Goal: Transaction & Acquisition: Download file/media

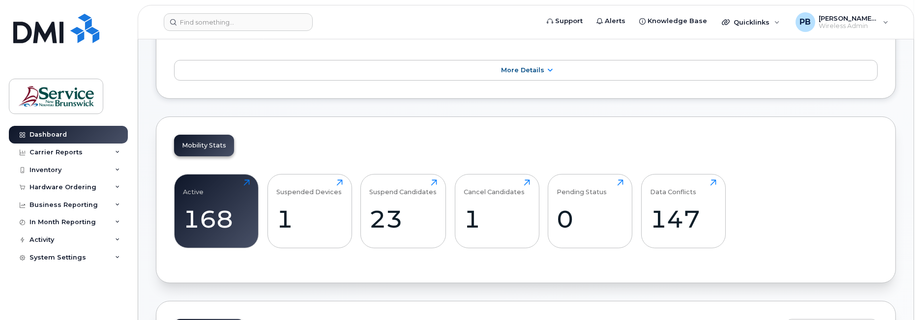
scroll to position [197, 0]
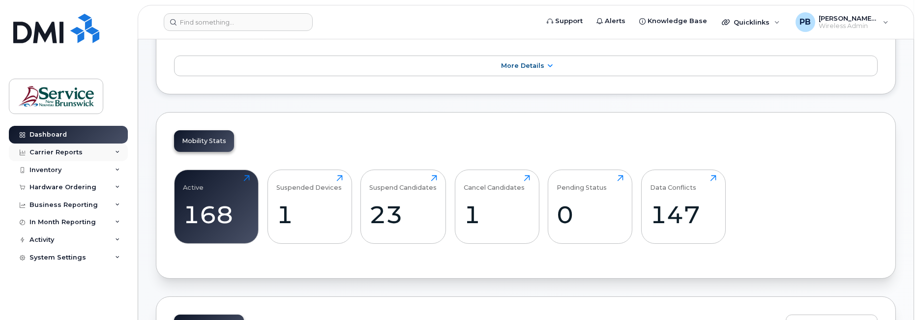
click at [99, 154] on div "Carrier Reports" at bounding box center [68, 153] width 119 height 18
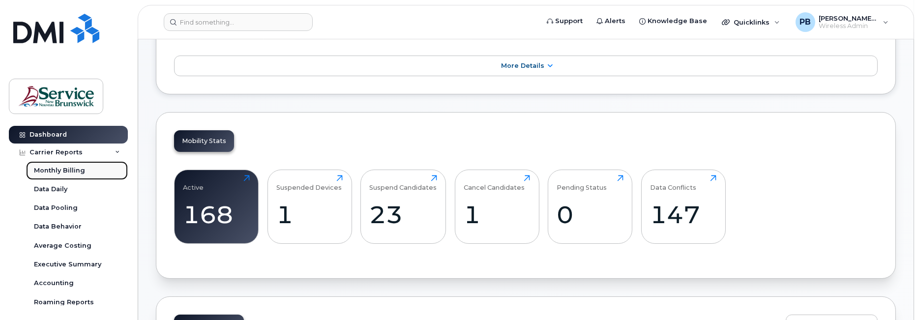
click at [74, 171] on div "Monthly Billing" at bounding box center [59, 170] width 51 height 9
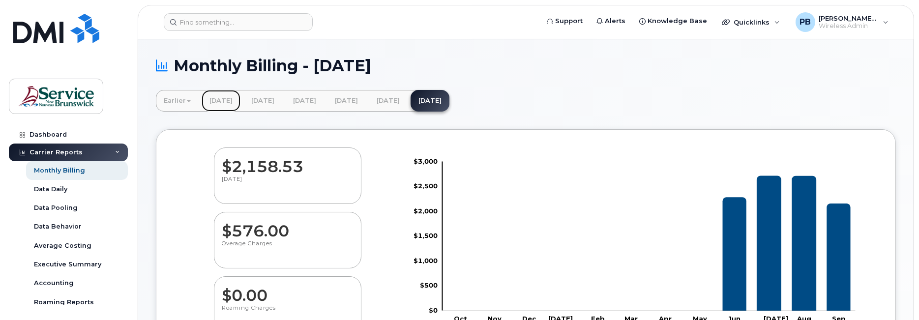
click at [233, 100] on link "April 2025" at bounding box center [221, 101] width 39 height 22
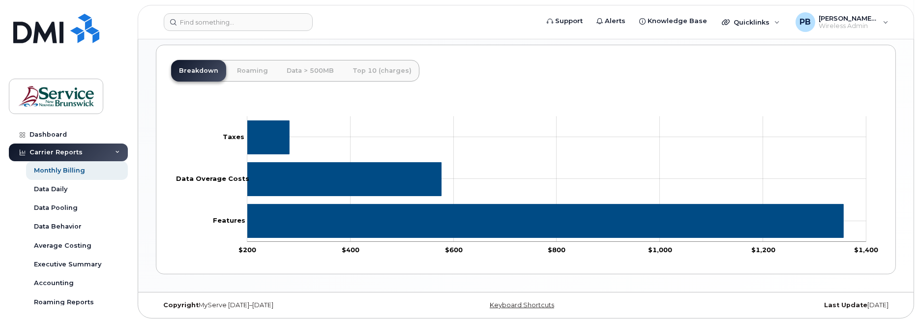
scroll to position [447, 0]
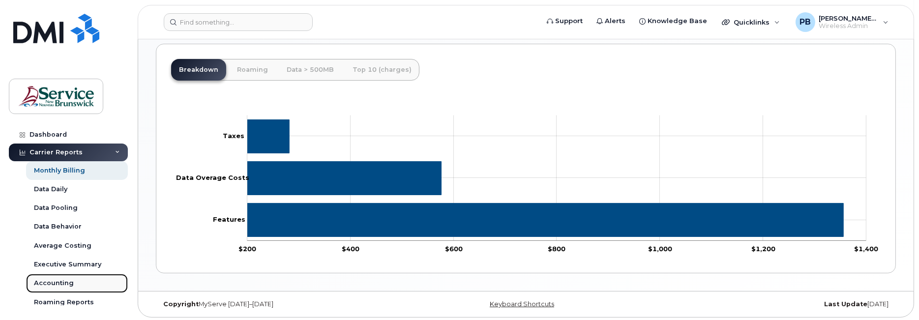
click at [64, 283] on div "Accounting" at bounding box center [54, 283] width 40 height 9
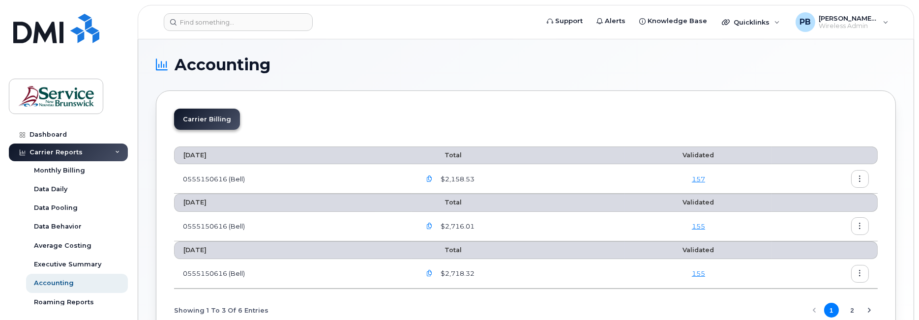
click at [700, 178] on link "157" at bounding box center [698, 179] width 13 height 8
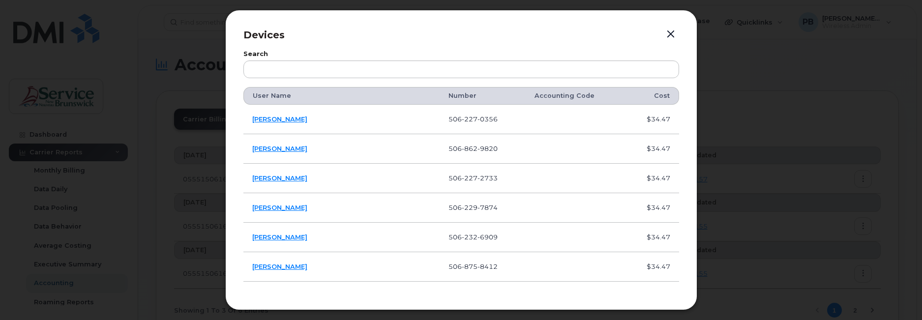
click at [675, 31] on button "button" at bounding box center [670, 35] width 15 height 14
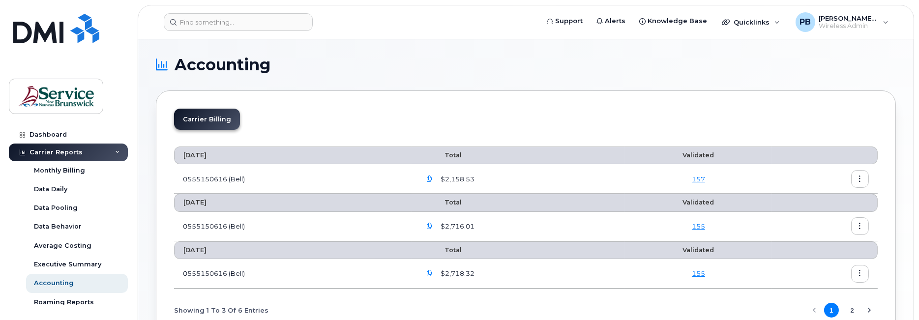
click at [703, 175] on link "157" at bounding box center [698, 179] width 13 height 8
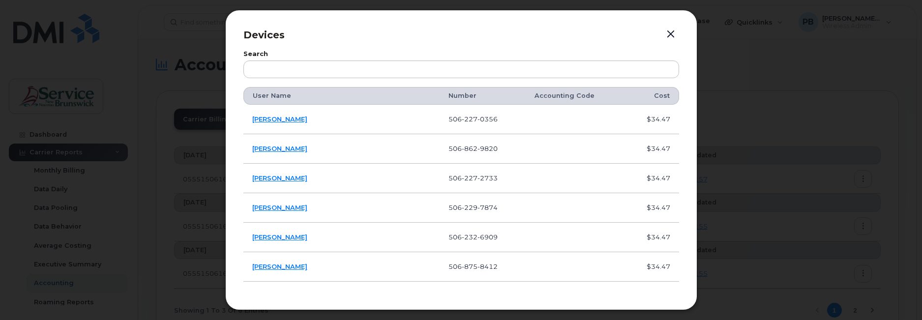
click at [672, 32] on button "button" at bounding box center [670, 35] width 15 height 14
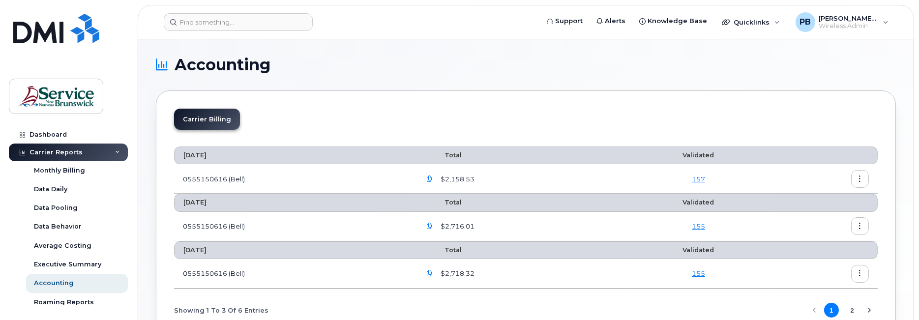
click at [862, 178] on icon "button" at bounding box center [860, 179] width 6 height 6
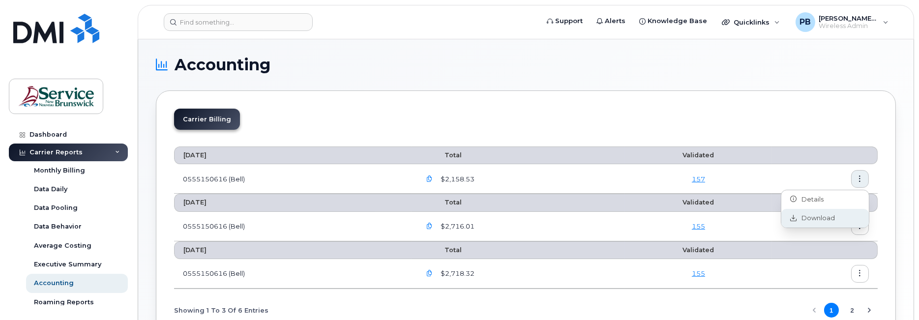
click at [817, 215] on span "Download" at bounding box center [816, 218] width 38 height 9
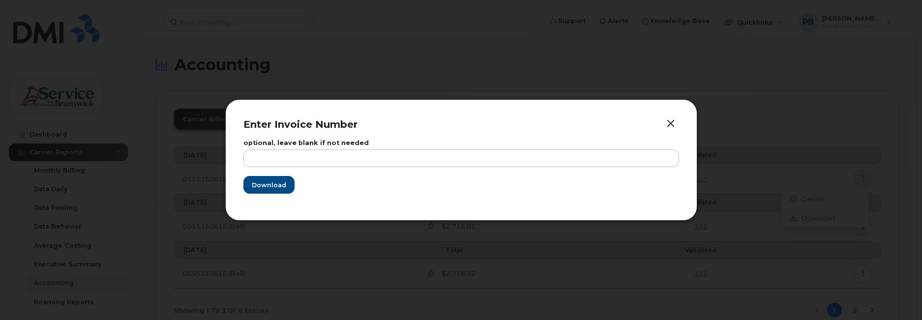
click at [670, 121] on button "button" at bounding box center [670, 124] width 15 height 14
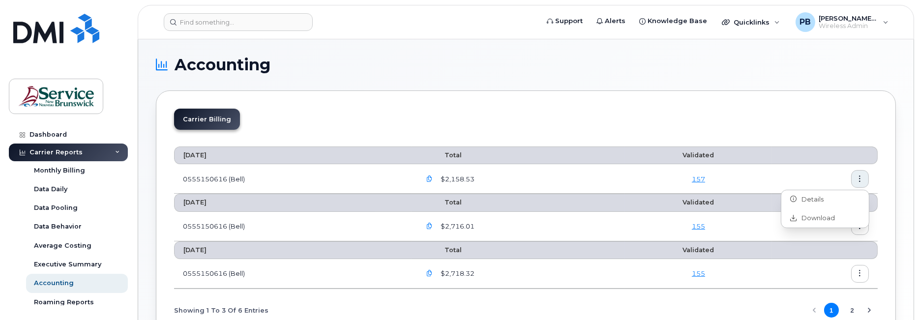
click at [433, 178] on icon "button" at bounding box center [429, 179] width 6 height 6
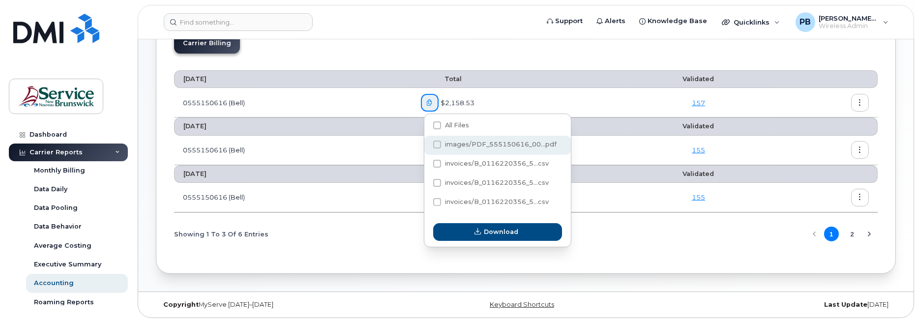
scroll to position [77, 0]
click at [498, 144] on span "images/PDF_555150616_00...pdf" at bounding box center [501, 143] width 112 height 7
click at [426, 144] on input "images/PDF_555150616_00...pdf" at bounding box center [423, 144] width 5 height 5
checkbox input "true"
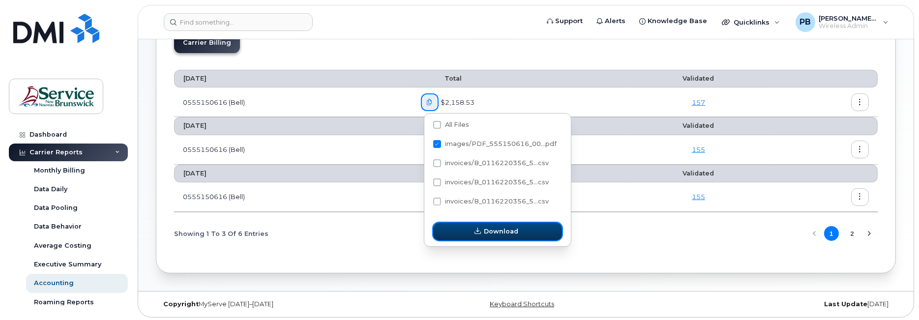
click at [488, 224] on button "Download" at bounding box center [497, 232] width 129 height 18
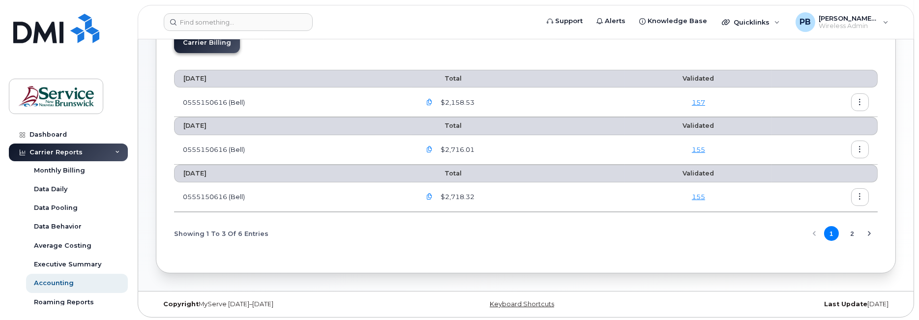
click at [433, 101] on icon "button" at bounding box center [429, 102] width 6 height 6
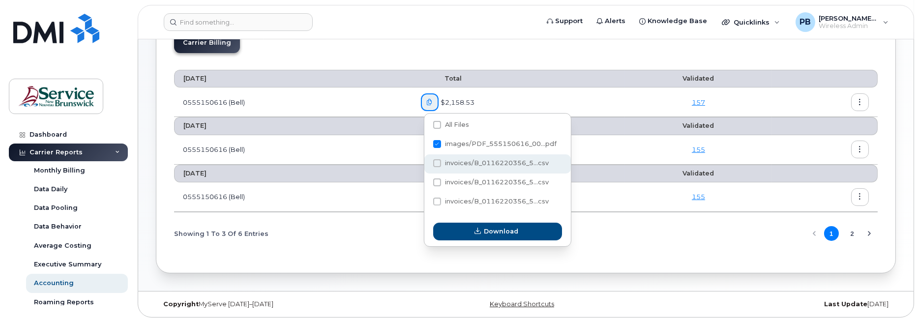
click at [480, 159] on span "invoices/B_0116220356_5...csv" at bounding box center [497, 162] width 104 height 7
click at [426, 161] on input "invoices/B_0116220356_5...csv" at bounding box center [423, 163] width 5 height 5
checkbox input "true"
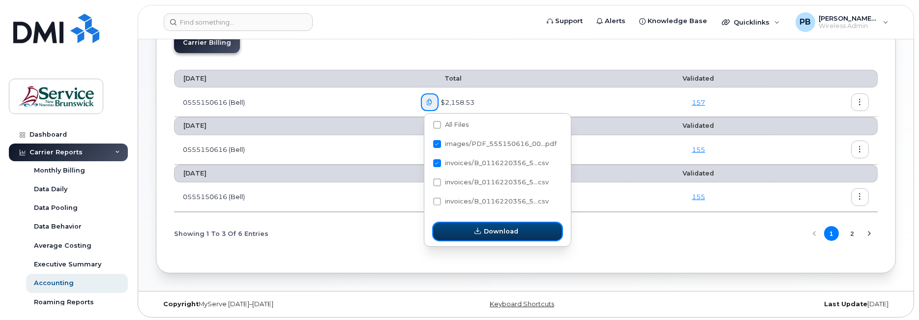
click at [489, 229] on span "Download" at bounding box center [501, 231] width 34 height 9
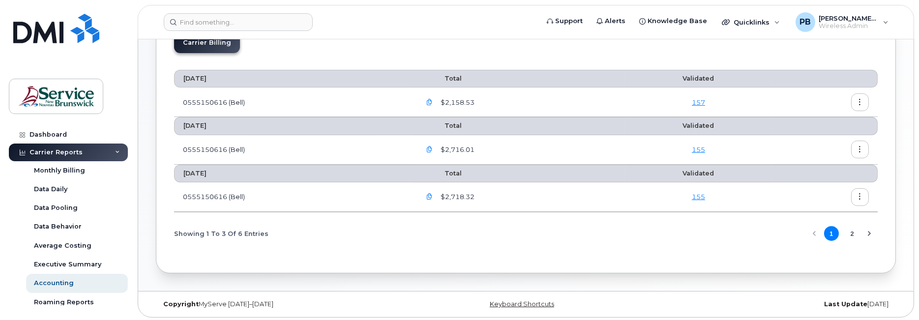
click at [432, 196] on icon "button" at bounding box center [429, 197] width 6 height 6
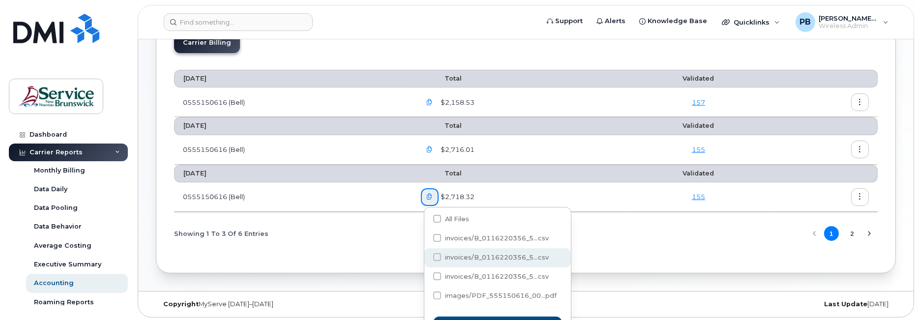
click at [492, 259] on span "invoices/B_0116220356_5...csv" at bounding box center [497, 257] width 104 height 7
click at [426, 259] on input "invoices/B_0116220356_5...csv" at bounding box center [423, 257] width 5 height 5
checkbox input "true"
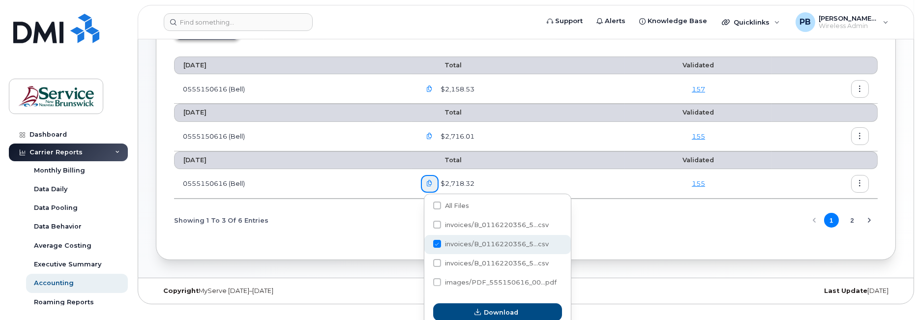
scroll to position [97, 0]
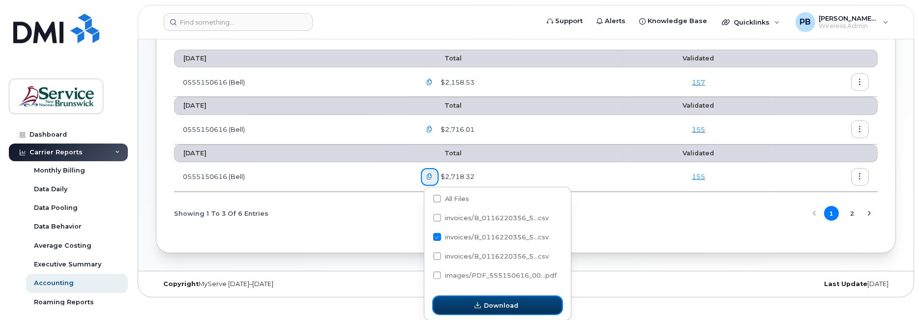
click at [494, 302] on span "Download" at bounding box center [501, 305] width 34 height 9
